Goal: Information Seeking & Learning: Find specific fact

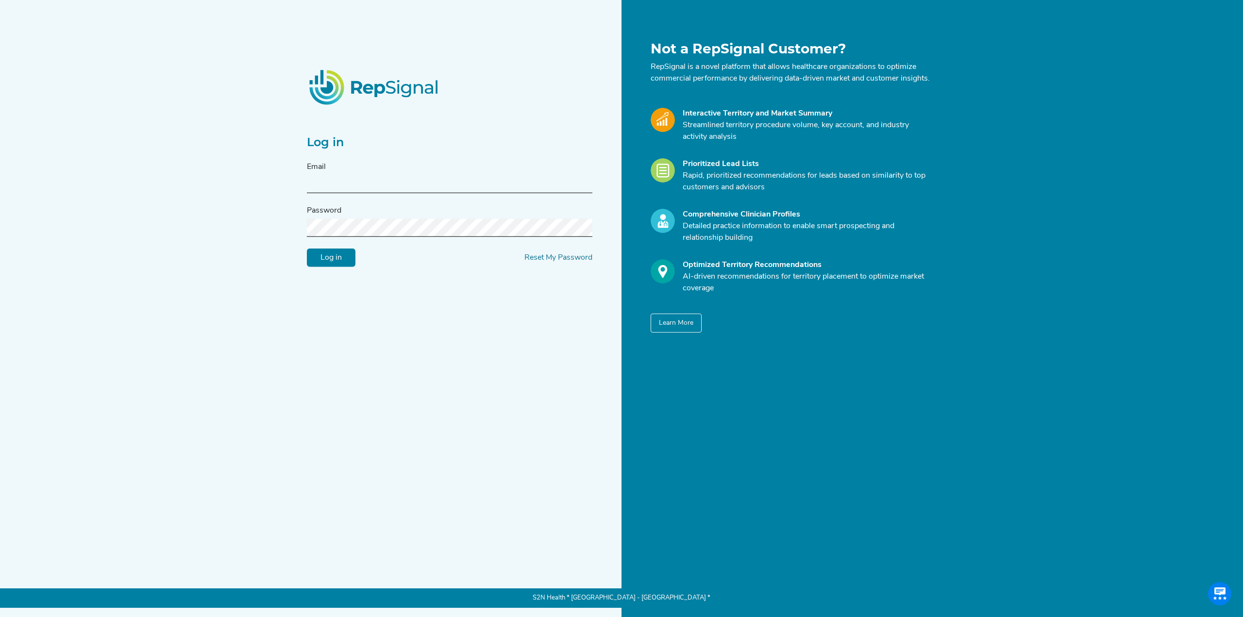
click at [341, 193] on input "text" at bounding box center [449, 184] width 285 height 18
click at [376, 191] on input "text" at bounding box center [449, 184] width 285 height 18
type input "[PERSON_NAME][EMAIL_ADDRESS][PERSON_NAME][DOMAIN_NAME]"
click at [404, 241] on form "Email [PERSON_NAME][EMAIL_ADDRESS][PERSON_NAME][DOMAIN_NAME] Password Log in Re…" at bounding box center [449, 214] width 285 height 106
click at [339, 267] on input "Log in" at bounding box center [331, 258] width 49 height 18
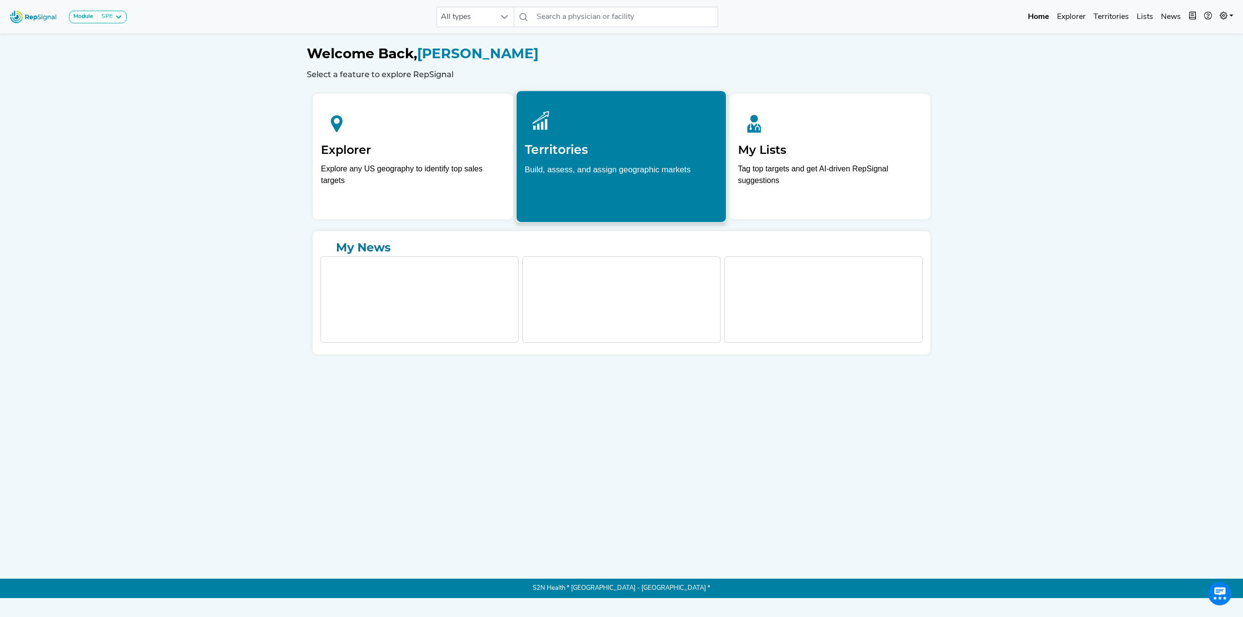
click at [578, 133] on div at bounding box center [621, 120] width 193 height 43
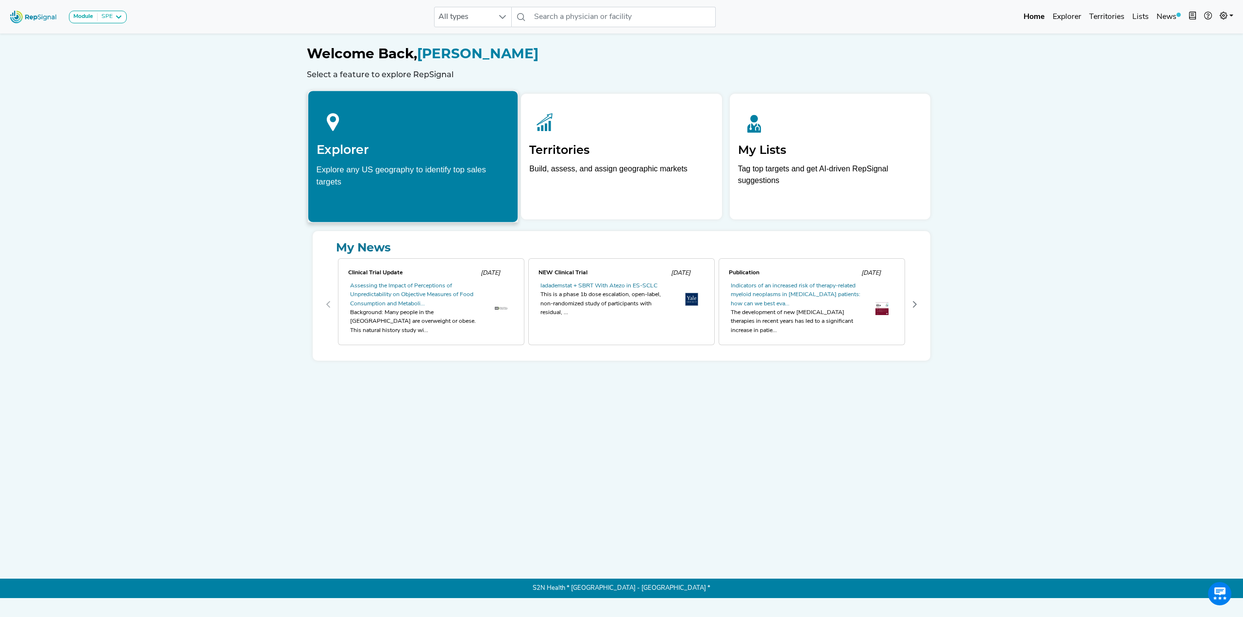
click at [404, 152] on h2 "Explorer" at bounding box center [413, 149] width 193 height 15
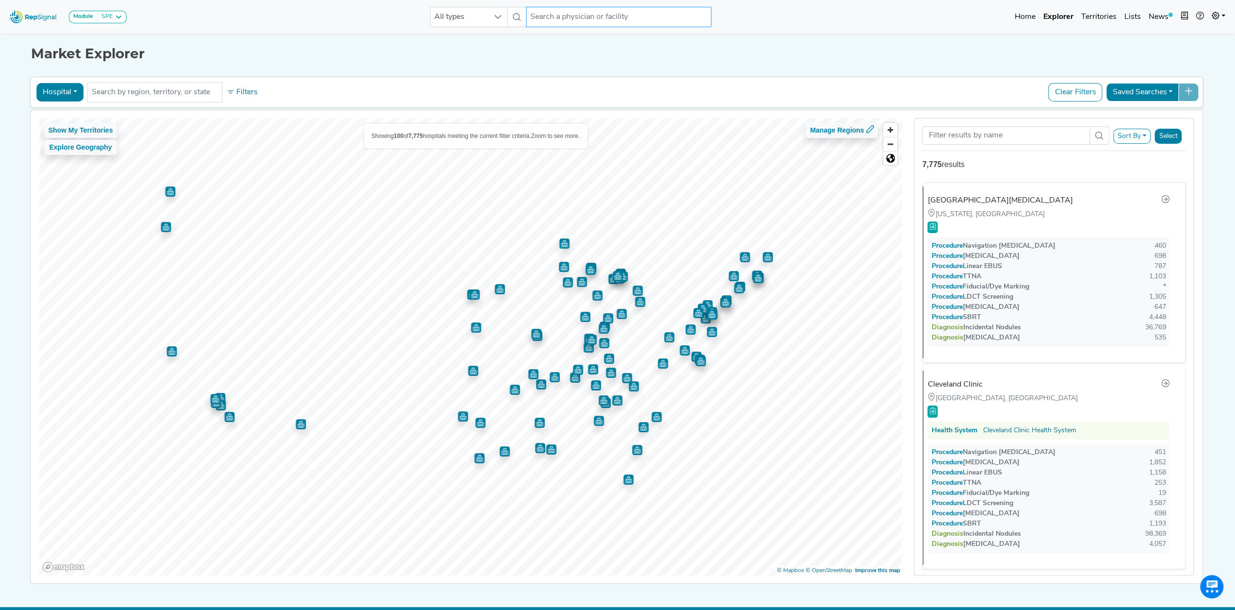
click at [592, 20] on input "text" at bounding box center [618, 17] width 185 height 20
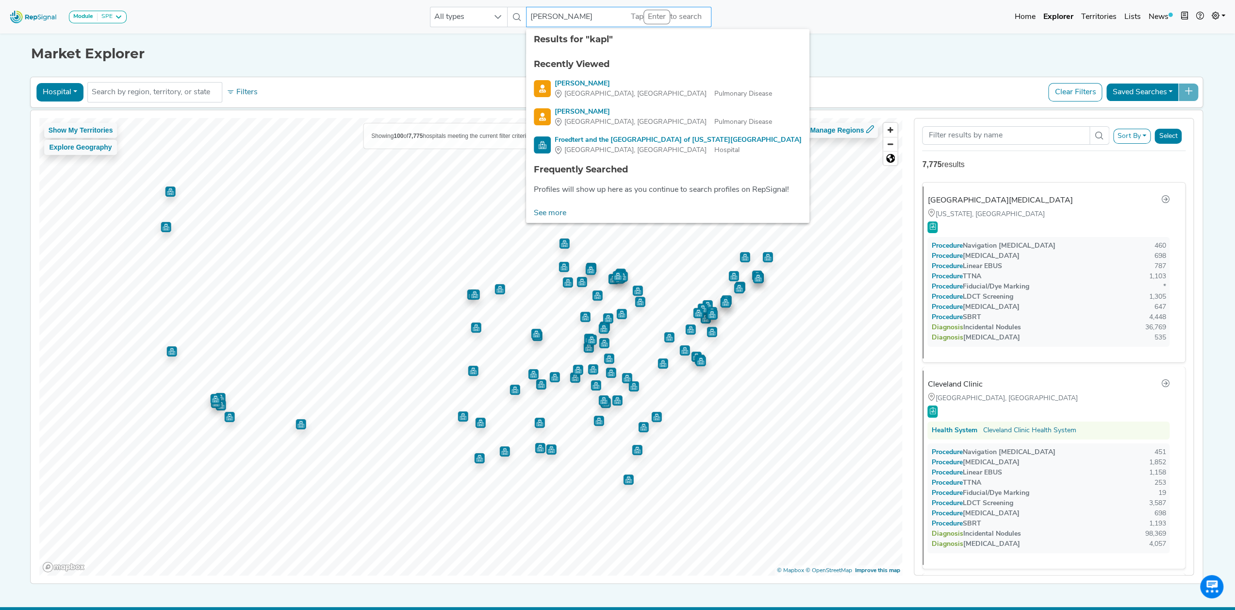
type input "[PERSON_NAME]"
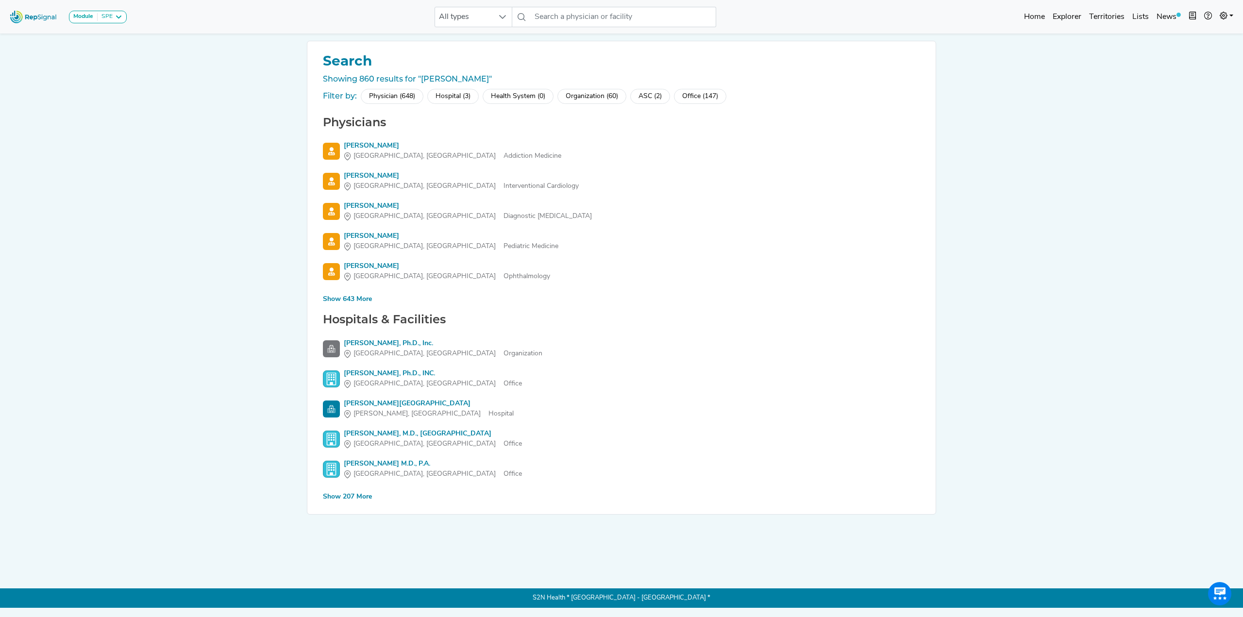
click at [360, 497] on div "Show 207 More" at bounding box center [347, 497] width 49 height 10
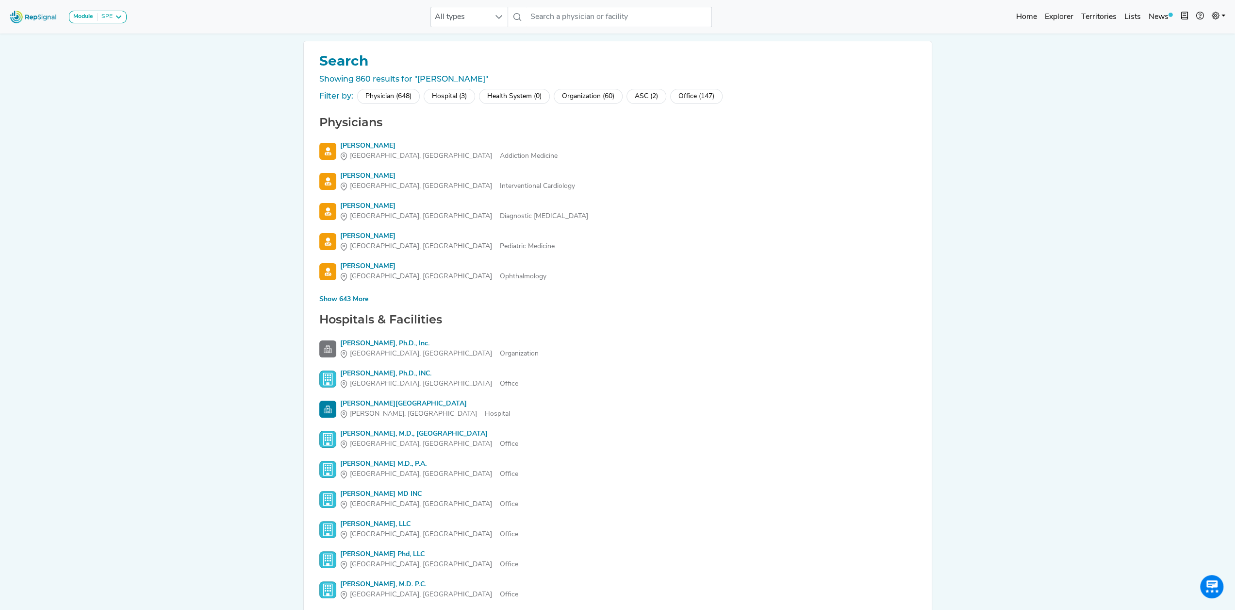
click at [349, 300] on div "Show 643 More" at bounding box center [343, 299] width 49 height 10
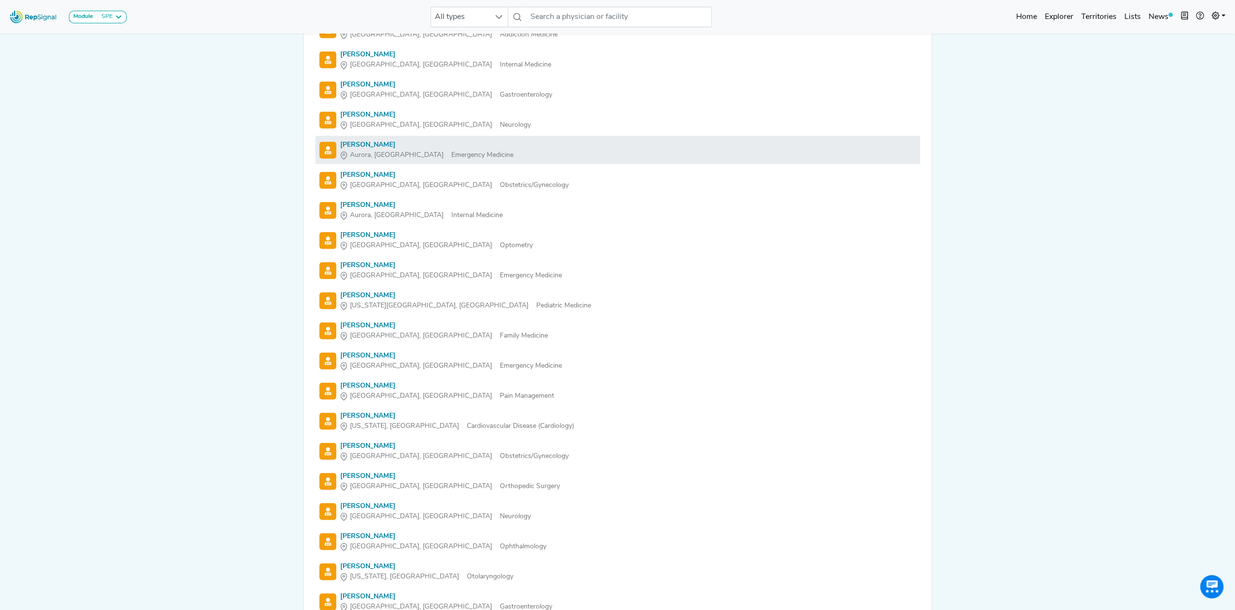
scroll to position [16865, 0]
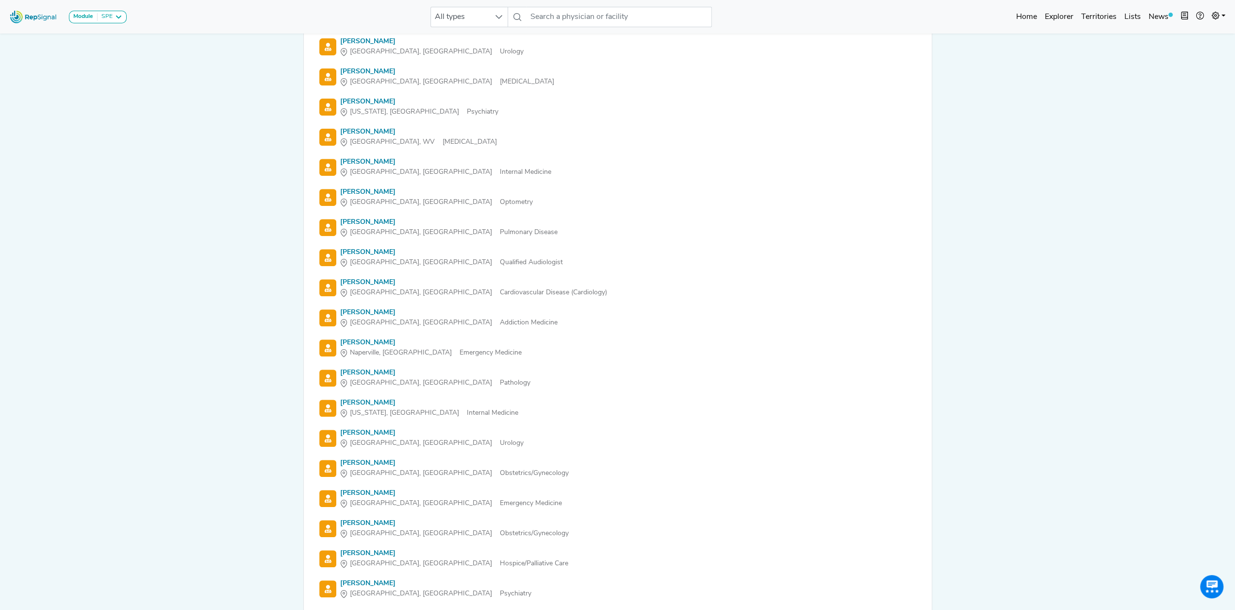
scroll to position [0, 0]
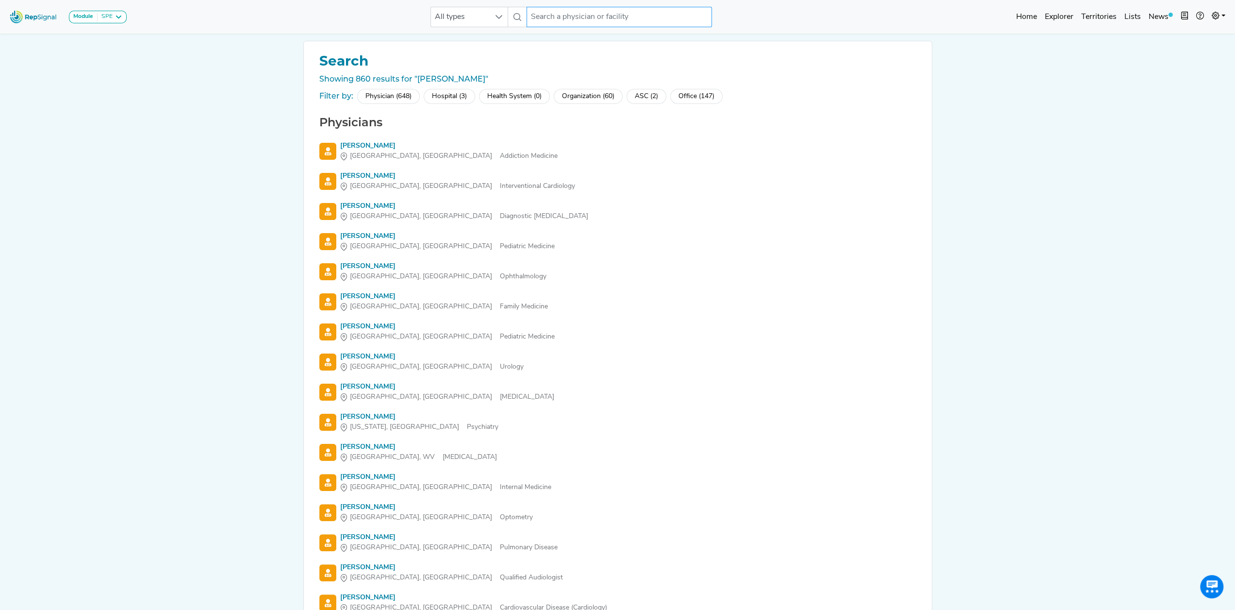
click at [564, 13] on input "text" at bounding box center [619, 17] width 185 height 20
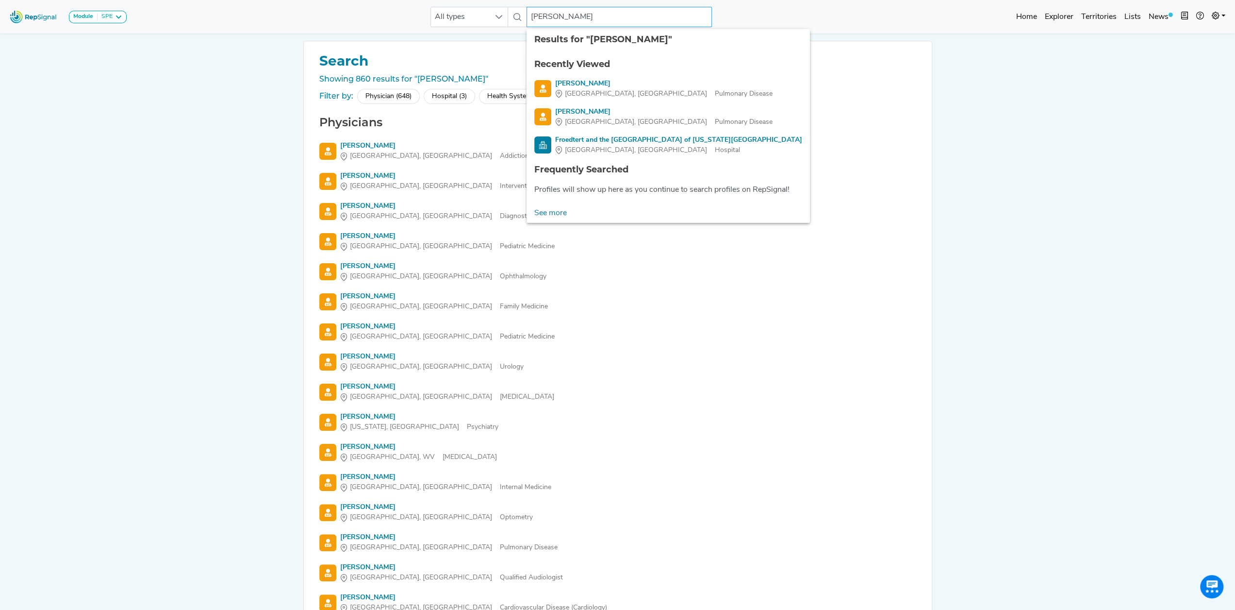
type input "[PERSON_NAME]"
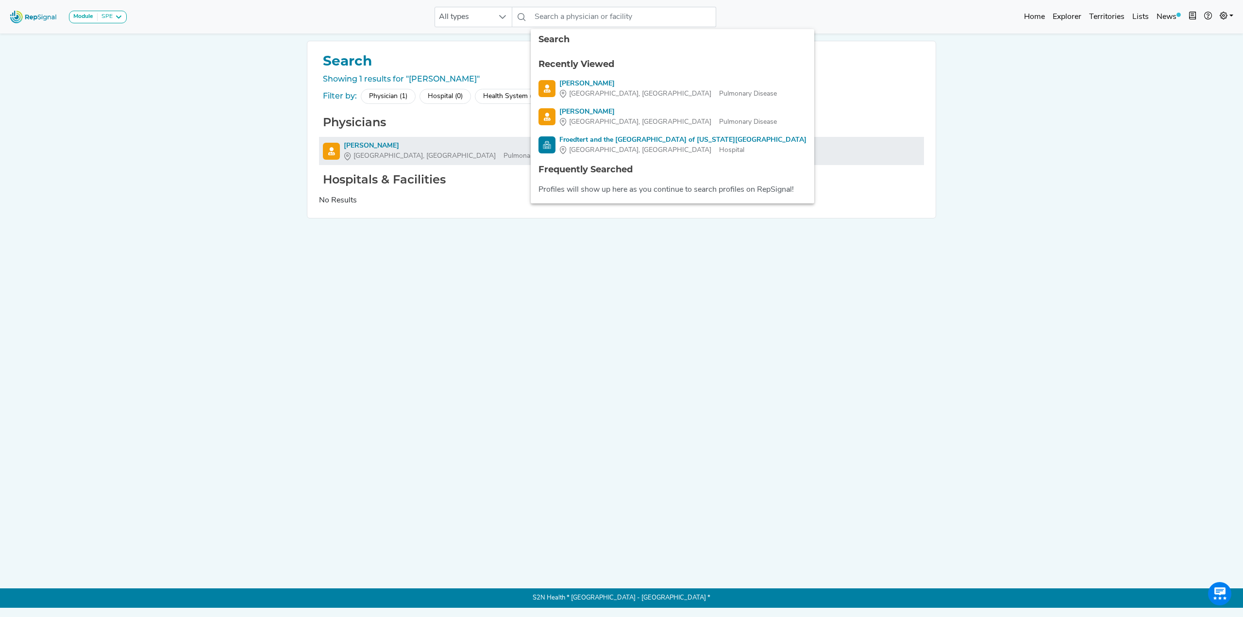
click at [361, 144] on div "[PERSON_NAME]" at bounding box center [452, 146] width 217 height 10
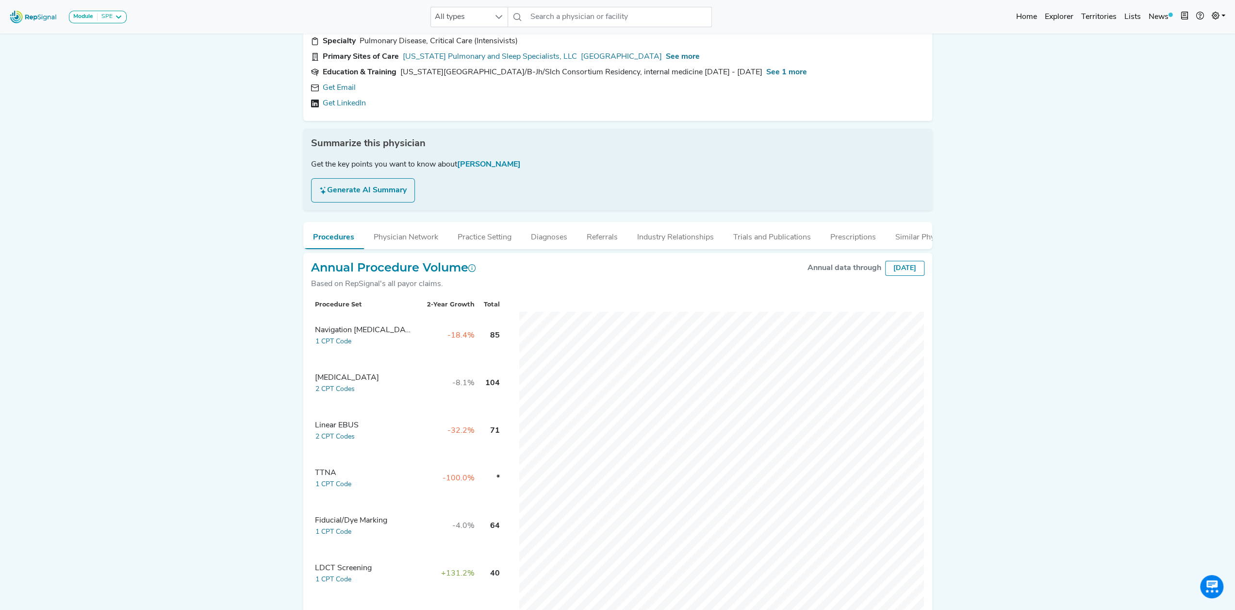
scroll to position [49, 0]
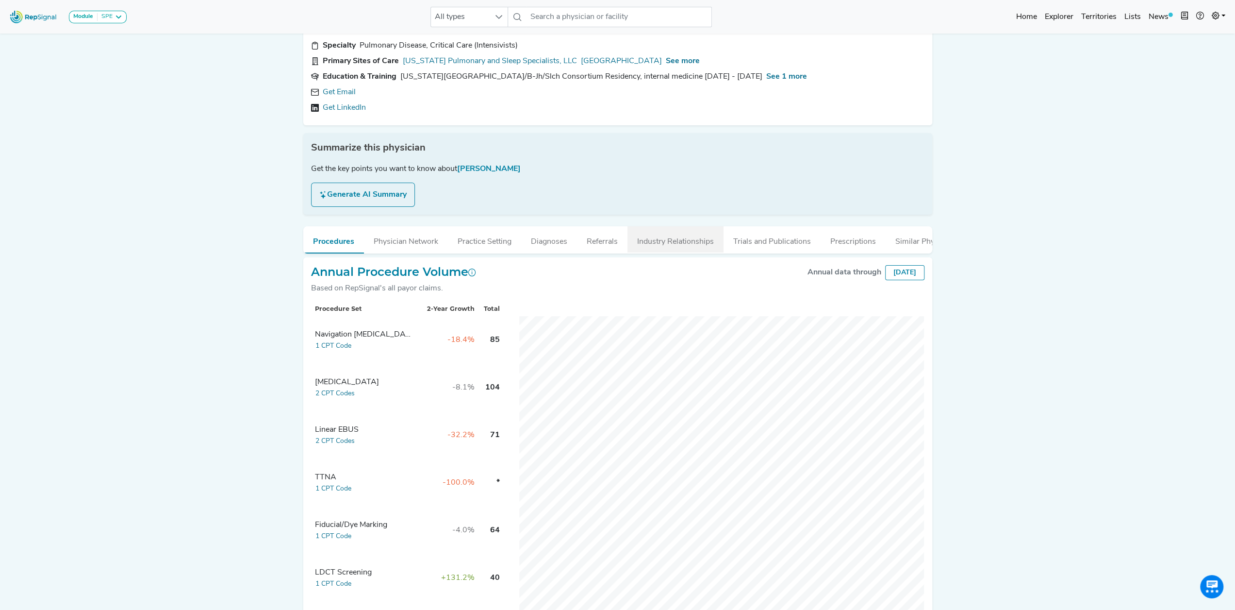
click at [674, 234] on button "Industry Relationships" at bounding box center [676, 239] width 96 height 26
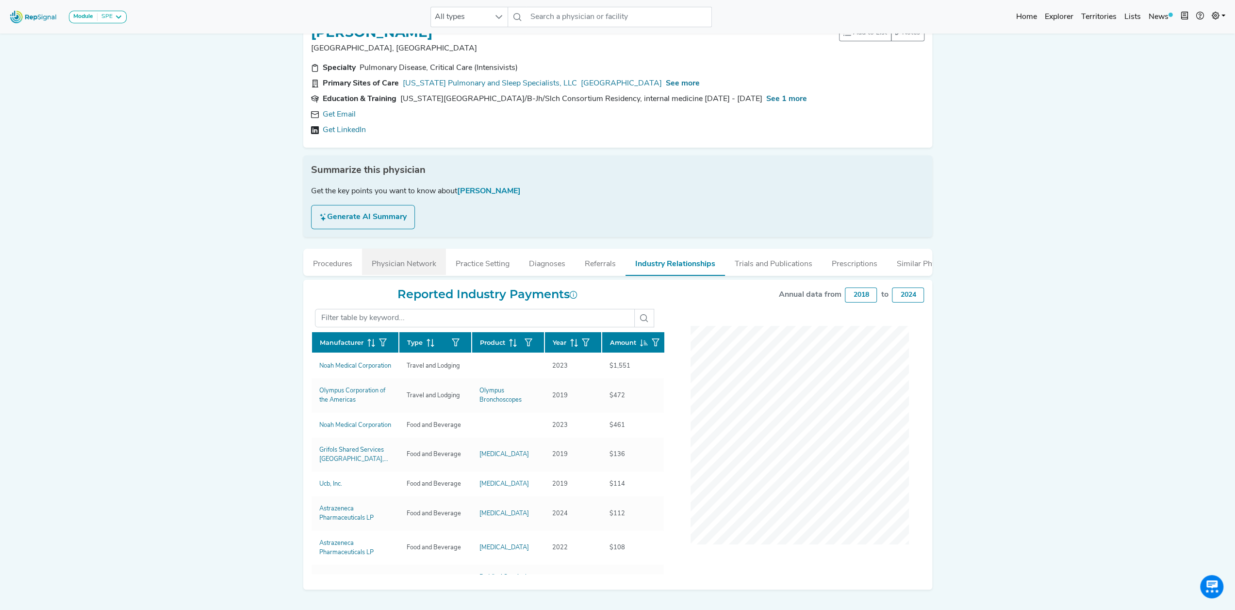
scroll to position [0, 0]
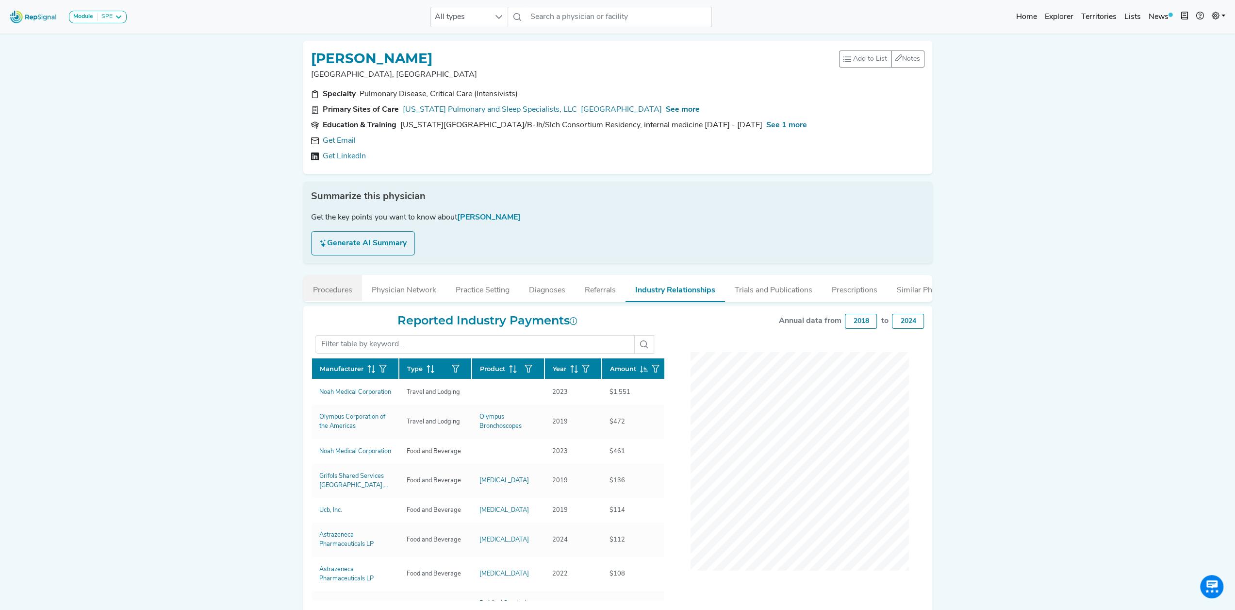
click at [341, 292] on button "Procedures" at bounding box center [332, 288] width 59 height 26
